Goal: Subscribe to service/newsletter

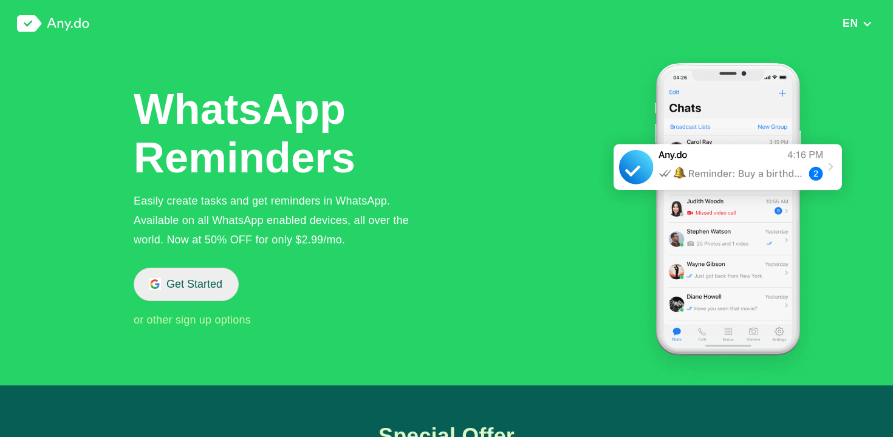
click at [205, 292] on button "Get Started" at bounding box center [186, 284] width 105 height 33
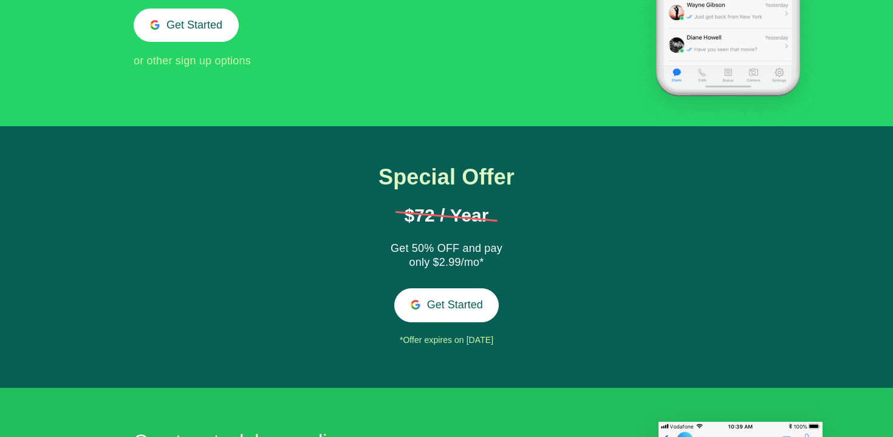
scroll to position [306, 0]
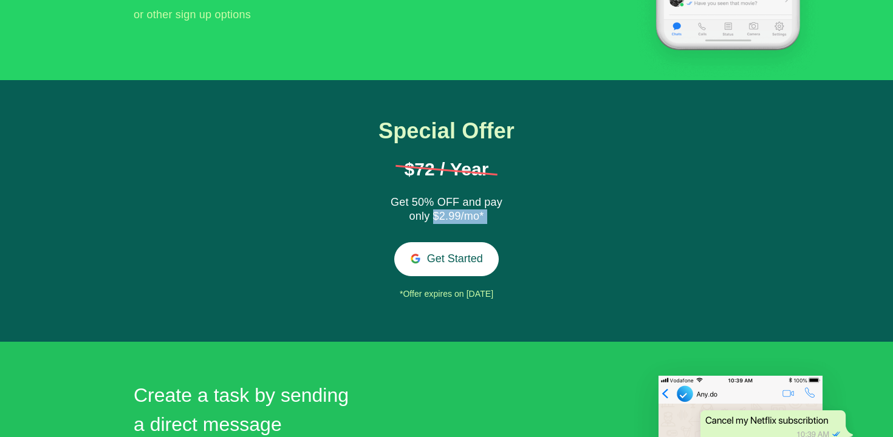
drag, startPoint x: 434, startPoint y: 218, endPoint x: 476, endPoint y: 225, distance: 41.8
click at [477, 225] on div "Special Offer $72 / Year Get 50% OFF and pay only $2.99/mo* Get Started *Offer …" at bounding box center [447, 211] width 190 height 185
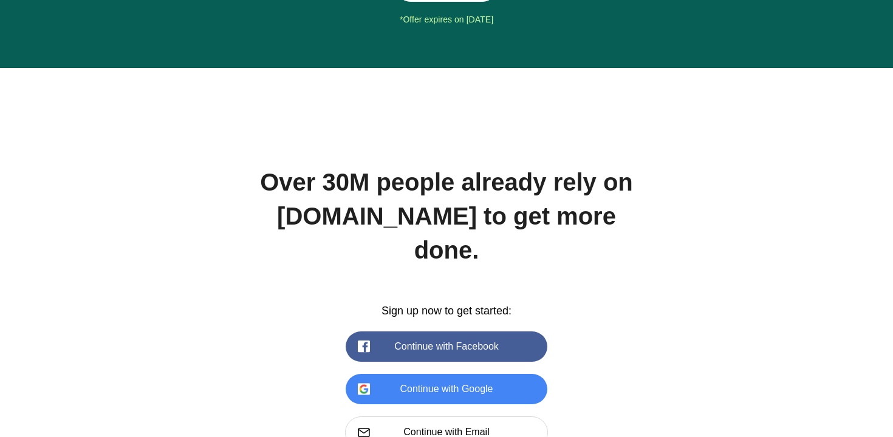
scroll to position [1673, 0]
